Goal: Transaction & Acquisition: Purchase product/service

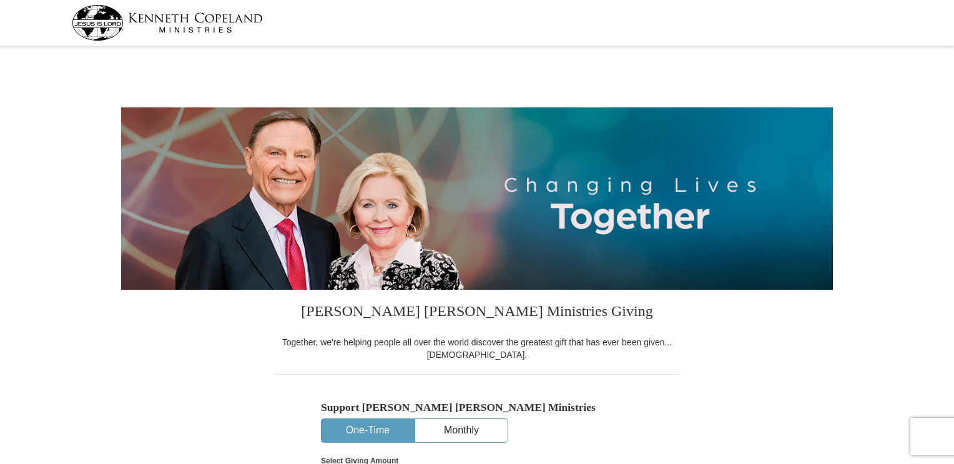
select select "[GEOGRAPHIC_DATA]"
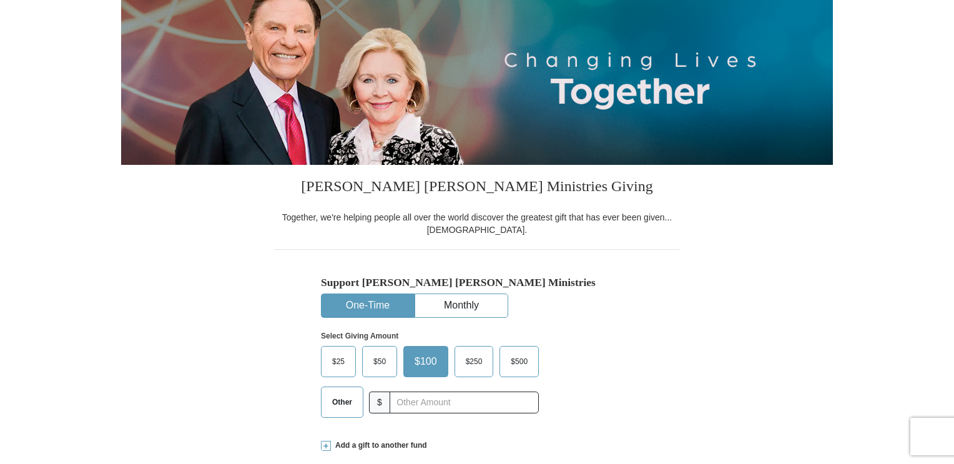
scroll to position [187, 0]
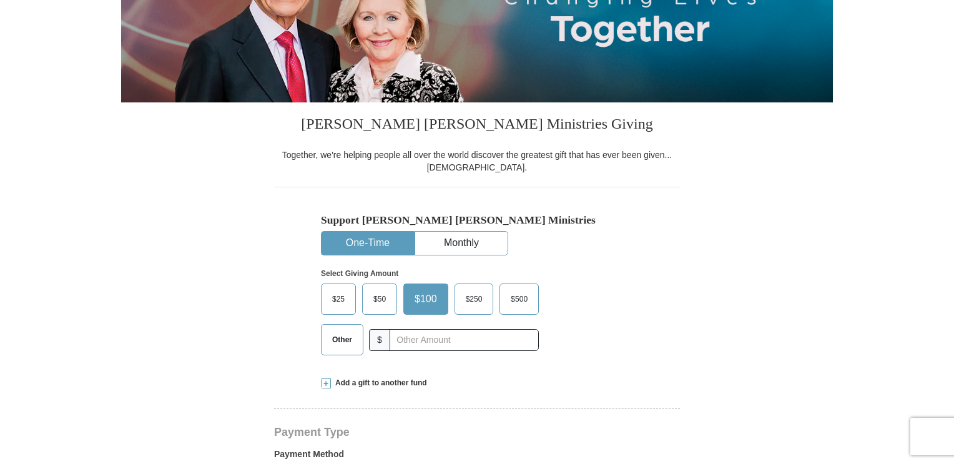
click at [338, 296] on span "$25" at bounding box center [338, 299] width 25 height 19
click at [0, 0] on input "$25" at bounding box center [0, 0] width 0 height 0
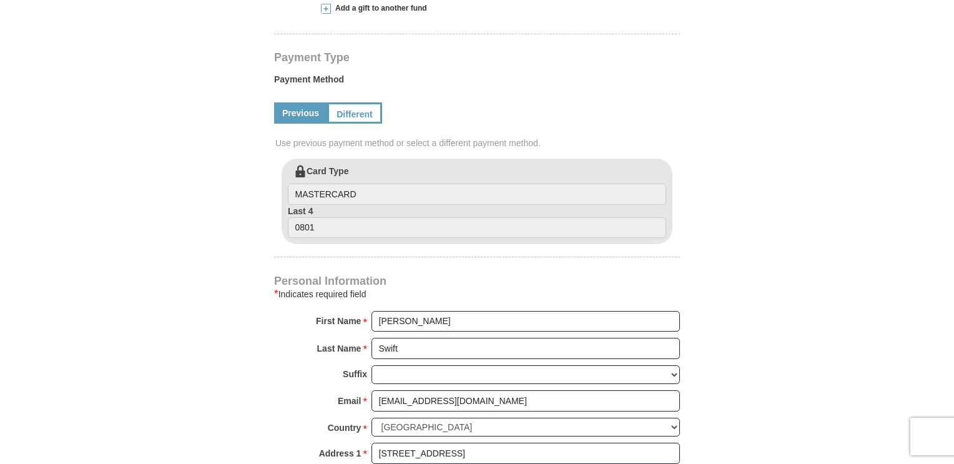
scroll to position [500, 0]
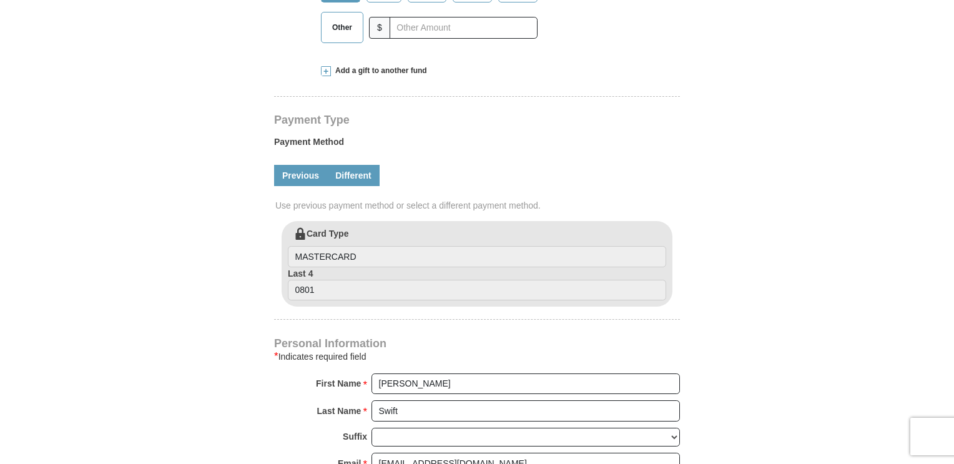
click at [365, 184] on link "Different" at bounding box center [353, 175] width 52 height 21
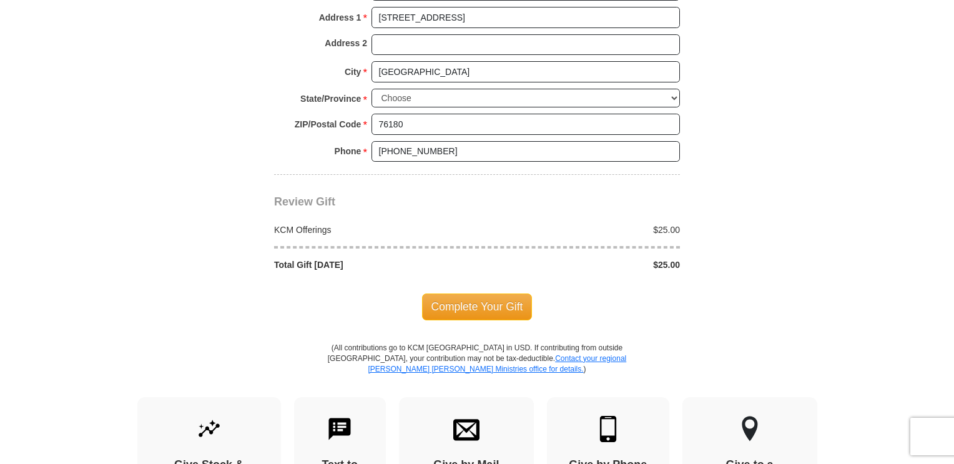
scroll to position [1187, 0]
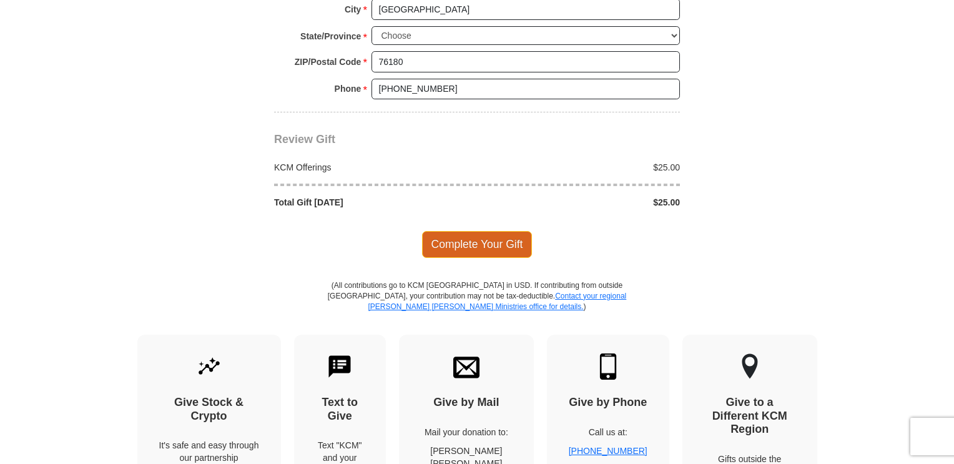
click at [510, 241] on span "Complete Your Gift" at bounding box center [477, 244] width 111 height 26
